Goal: Task Accomplishment & Management: Use online tool/utility

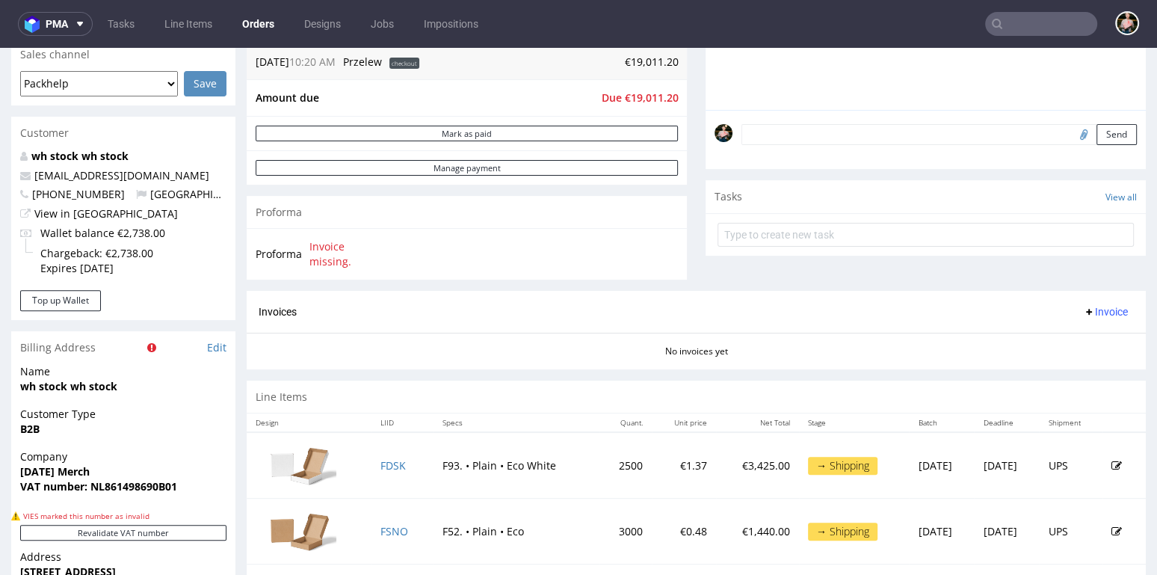
scroll to position [4, 0]
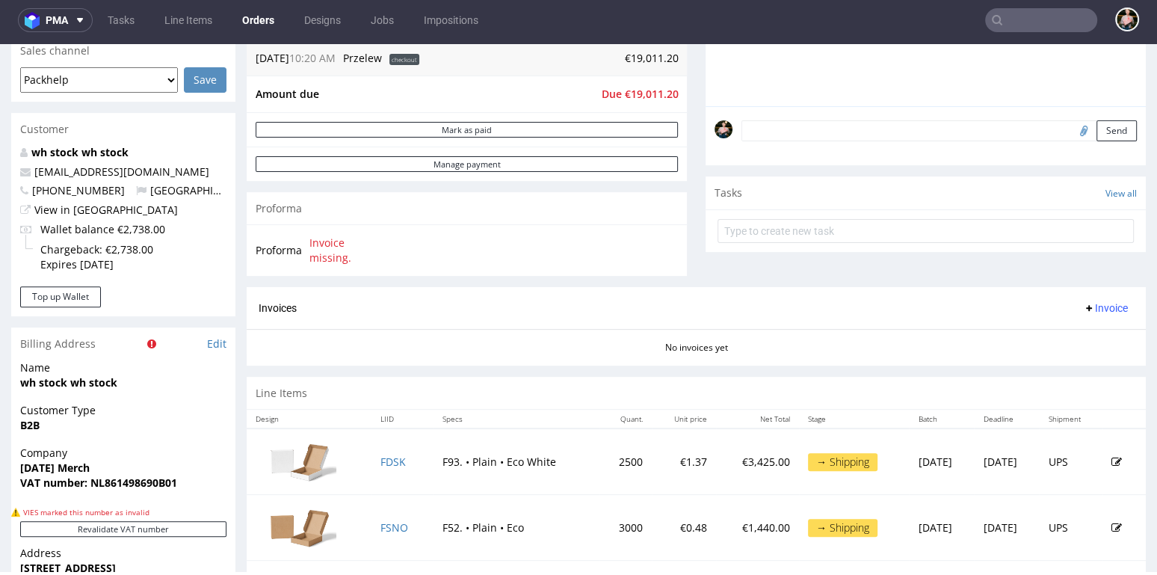
click at [1010, 21] on input "text" at bounding box center [1041, 20] width 112 height 24
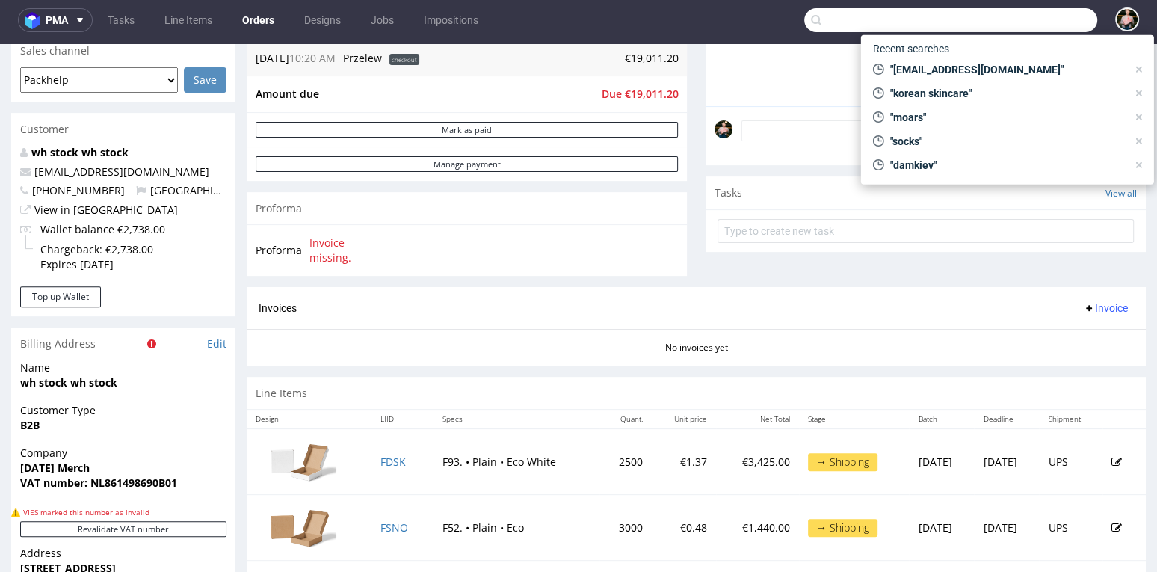
paste input "28a9148e"
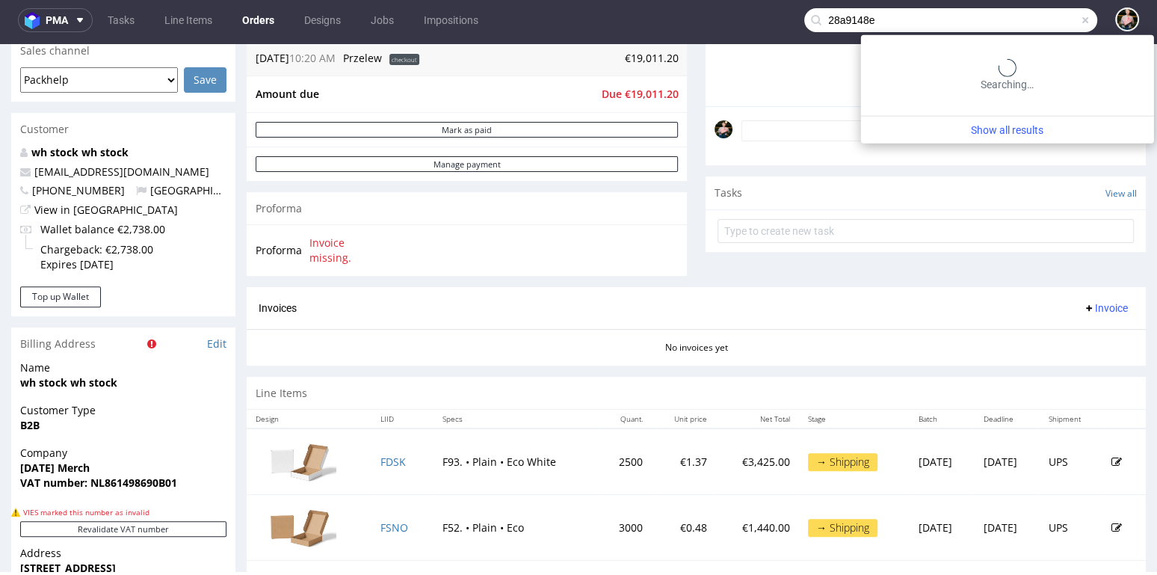
type input "28a9148e"
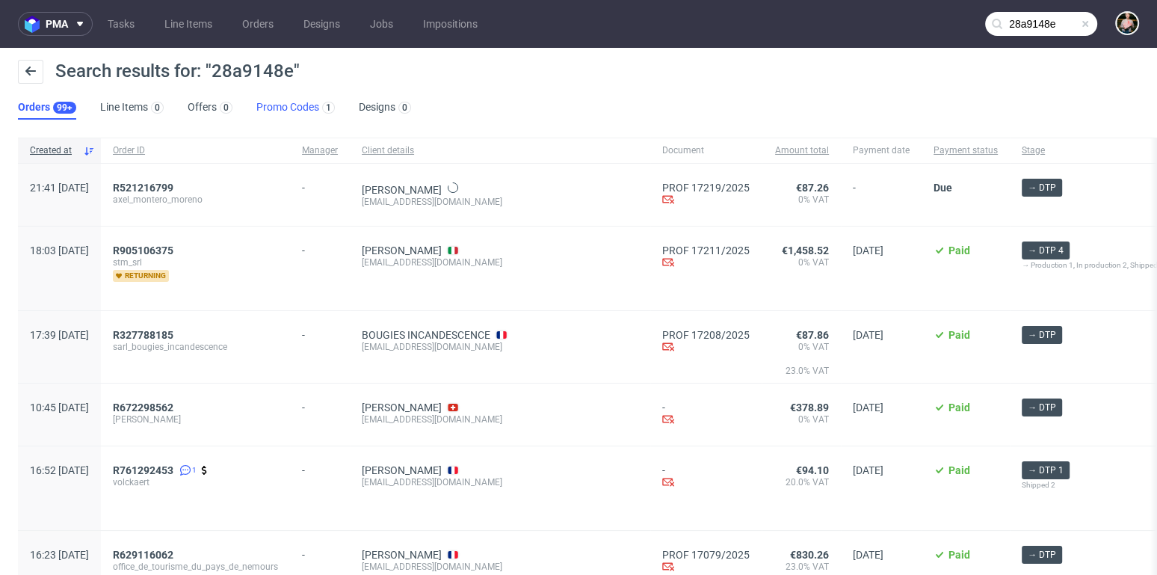
click at [285, 109] on link "Promo Codes 1" at bounding box center [295, 108] width 78 height 24
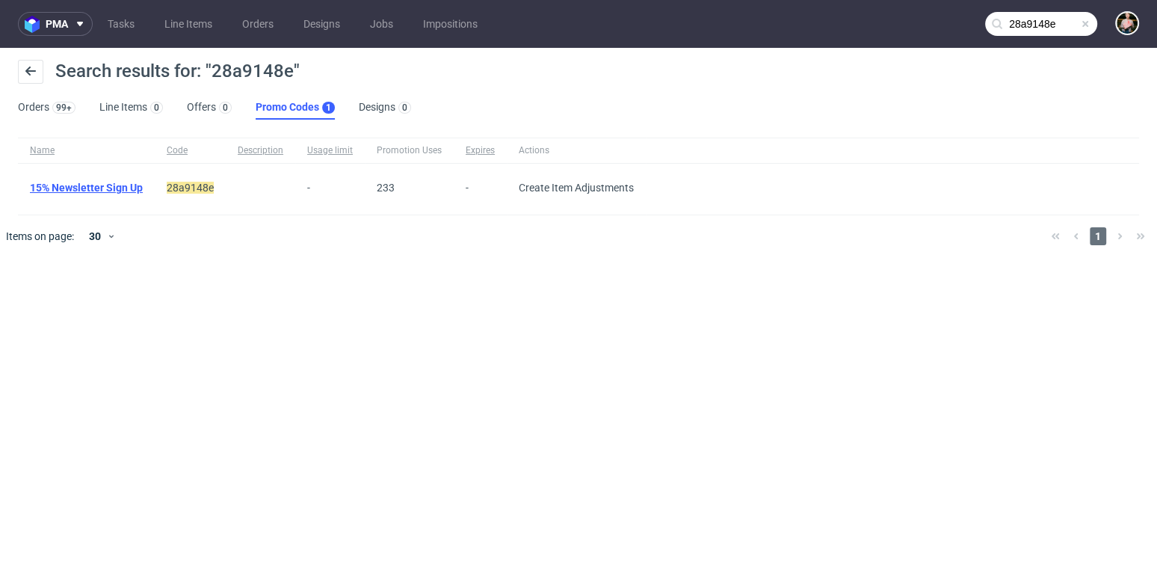
click at [102, 188] on link "15% Newsletter Sign Up" at bounding box center [86, 188] width 113 height 12
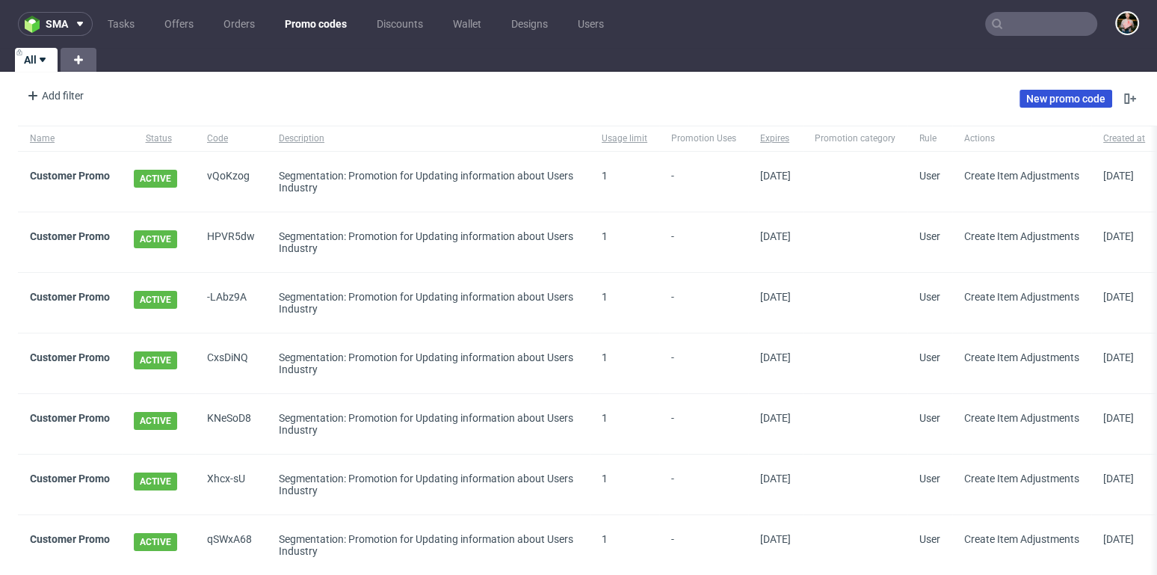
click at [1051, 103] on link "New promo code" at bounding box center [1065, 99] width 93 height 18
